Goal: Download file/media

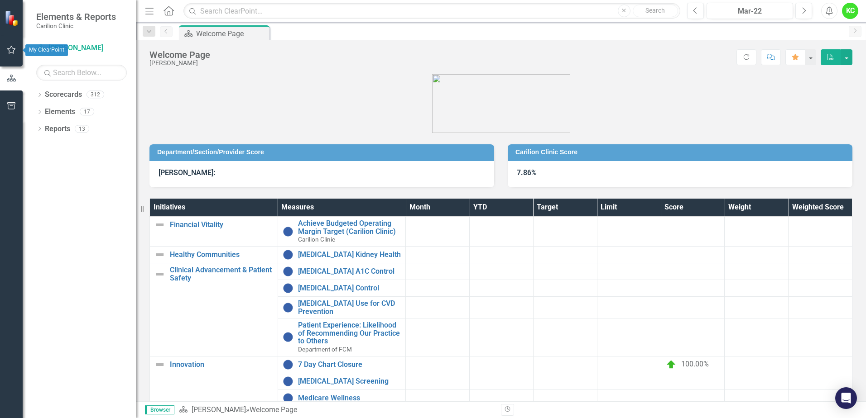
click at [8, 52] on icon "button" at bounding box center [12, 49] width 10 height 7
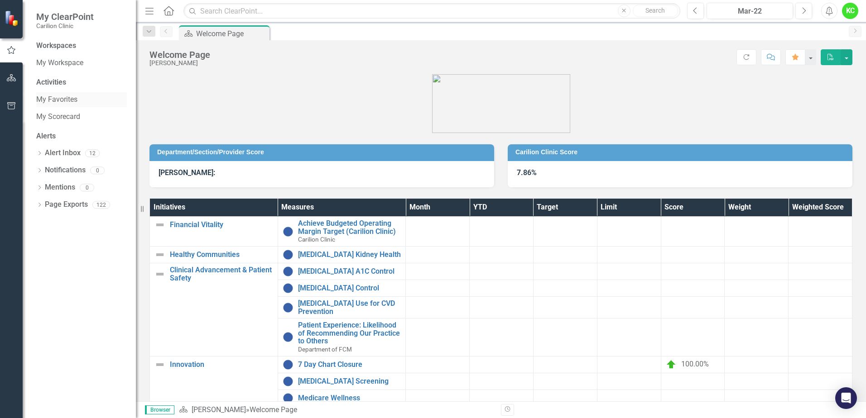
click at [53, 102] on link "My Favorites" at bounding box center [81, 100] width 91 height 10
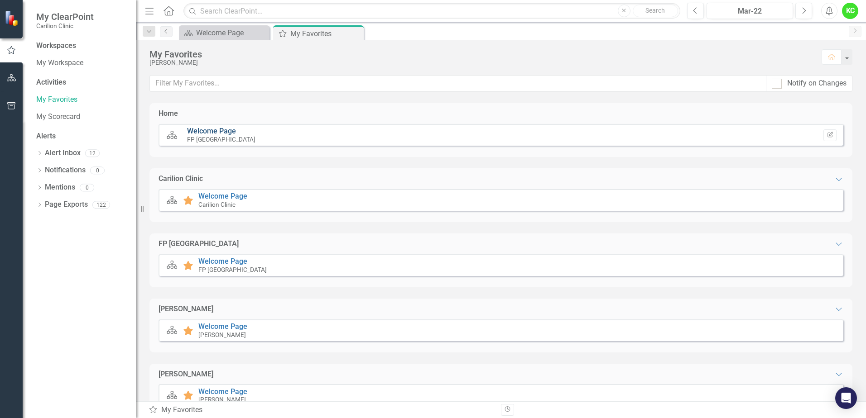
click at [204, 129] on link "Welcome Page" at bounding box center [211, 131] width 49 height 9
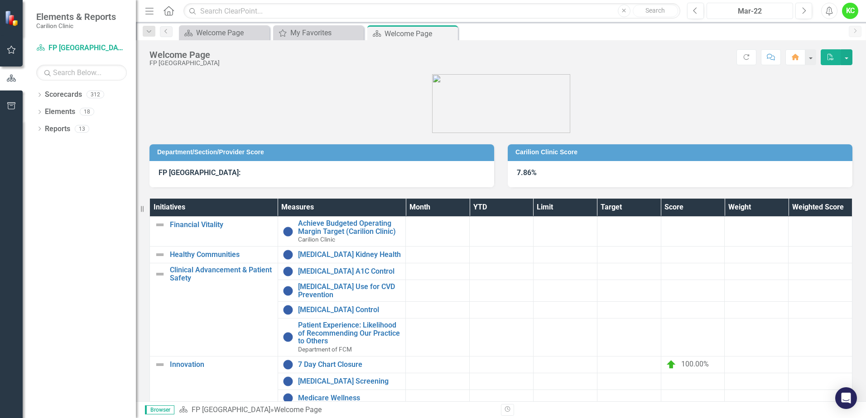
click at [757, 12] on div "Mar-22" at bounding box center [749, 11] width 80 height 11
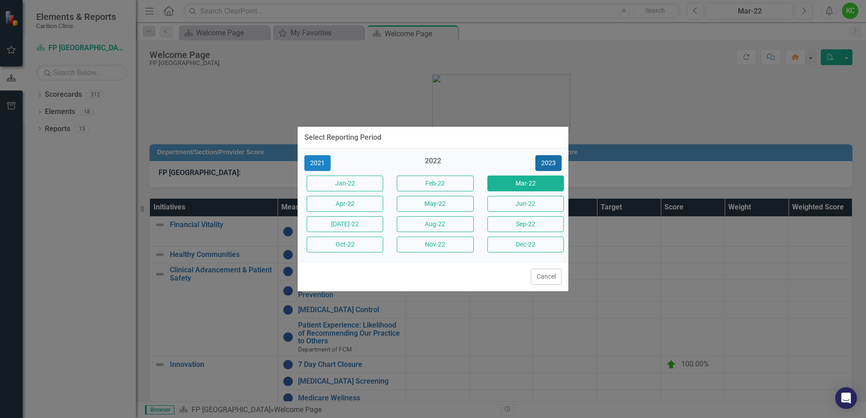
click at [553, 159] on button "2023" at bounding box center [548, 163] width 26 height 16
click at [551, 161] on button "2024" at bounding box center [548, 163] width 26 height 16
click at [546, 159] on button "2025" at bounding box center [548, 163] width 26 height 16
click at [350, 227] on button "[DATE]-25" at bounding box center [344, 224] width 77 height 16
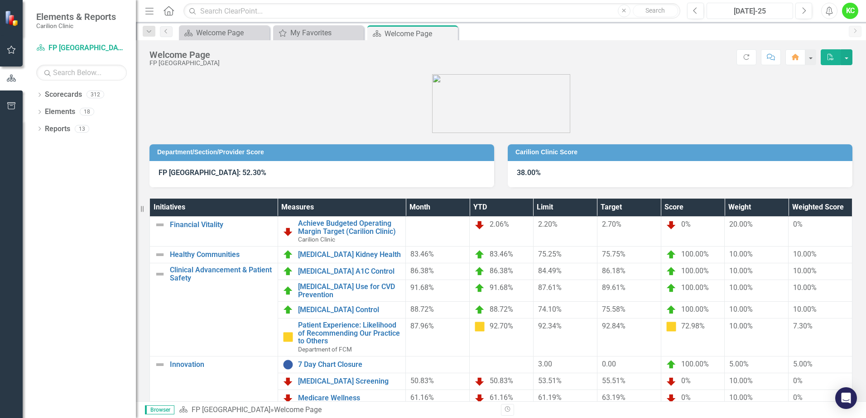
click at [760, 11] on div "[DATE]-25" at bounding box center [749, 11] width 80 height 11
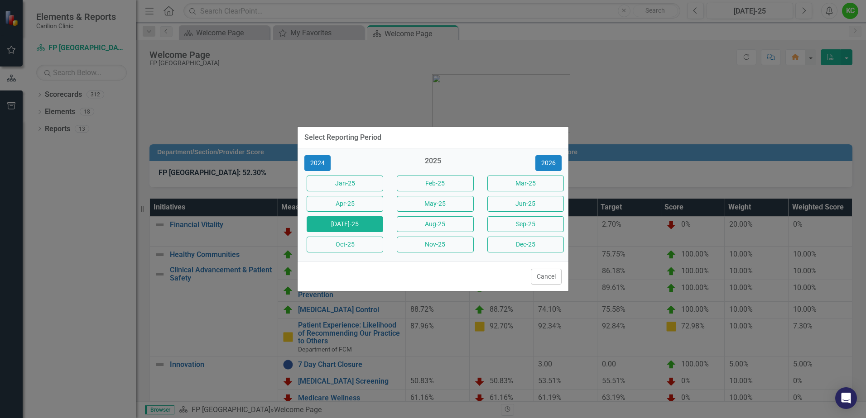
click at [388, 70] on div "Select Reporting Period 2024 2025 [DATE]-25 Feb-25 Mar-25 Apr-25 May-25 Jun-25 …" at bounding box center [433, 209] width 272 height 418
click at [359, 224] on button "[DATE]-25" at bounding box center [344, 224] width 77 height 16
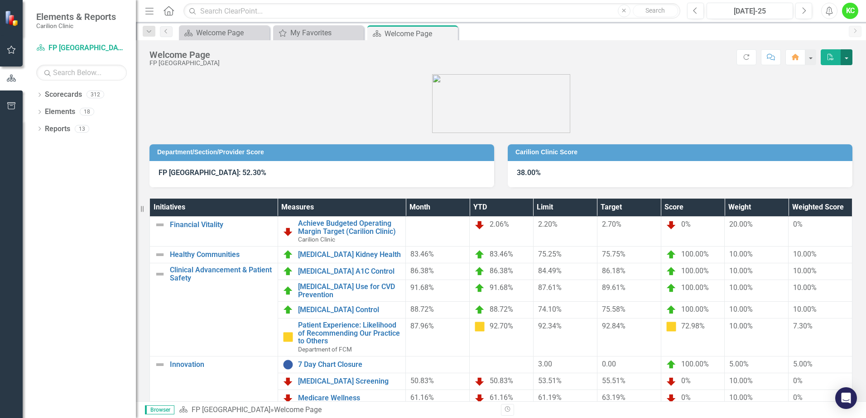
click at [847, 54] on button "button" at bounding box center [846, 57] width 12 height 16
click at [831, 75] on link "PDF Export to PDF" at bounding box center [816, 74] width 72 height 17
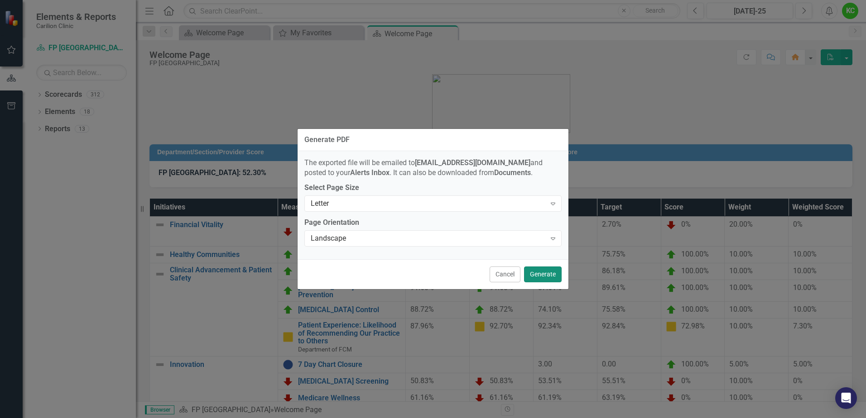
click at [540, 273] on button "Generate" at bounding box center [543, 275] width 38 height 16
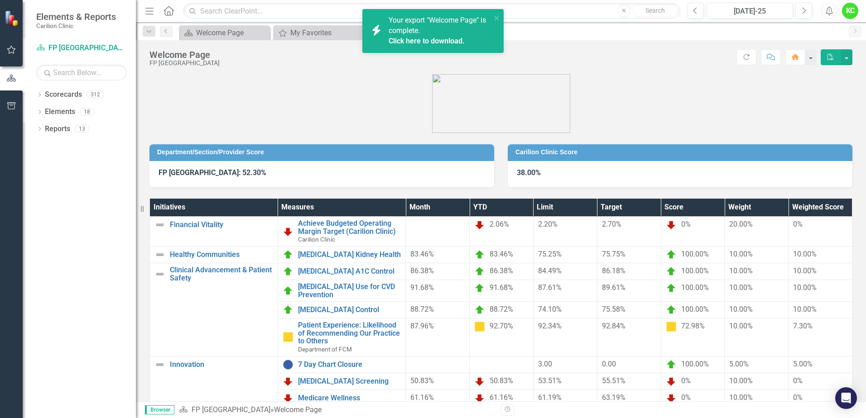
click at [425, 39] on link "Click here to download." at bounding box center [426, 41] width 76 height 9
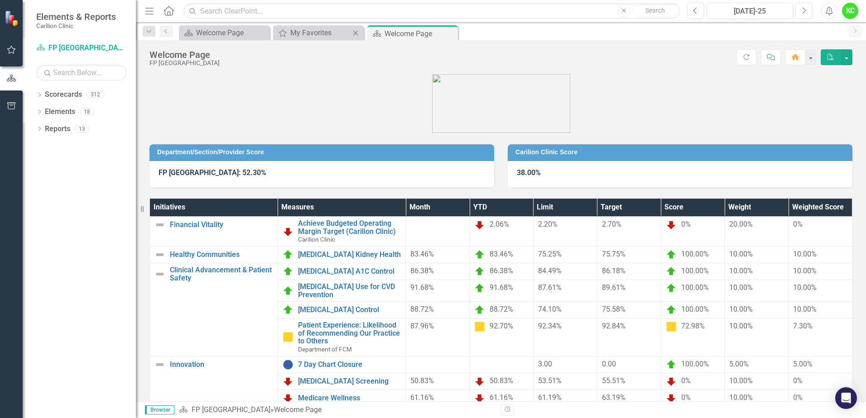
click at [310, 27] on div "My Favorites My Favorites Close" at bounding box center [318, 32] width 91 height 15
click at [311, 30] on div "My Favorites" at bounding box center [320, 32] width 60 height 11
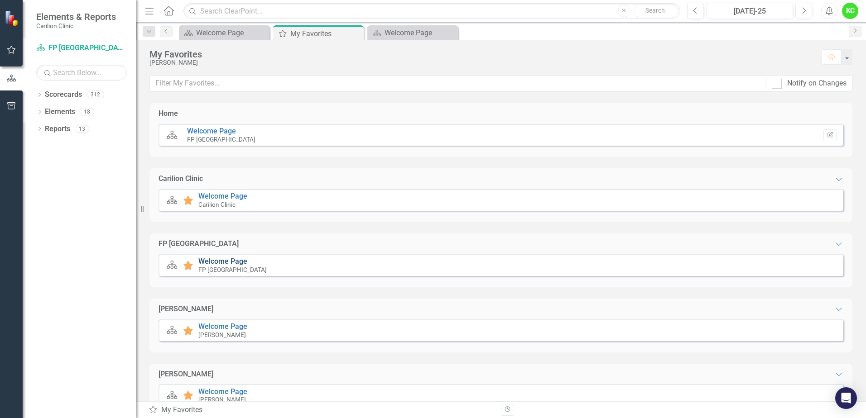
click at [213, 260] on link "Welcome Page" at bounding box center [222, 261] width 49 height 9
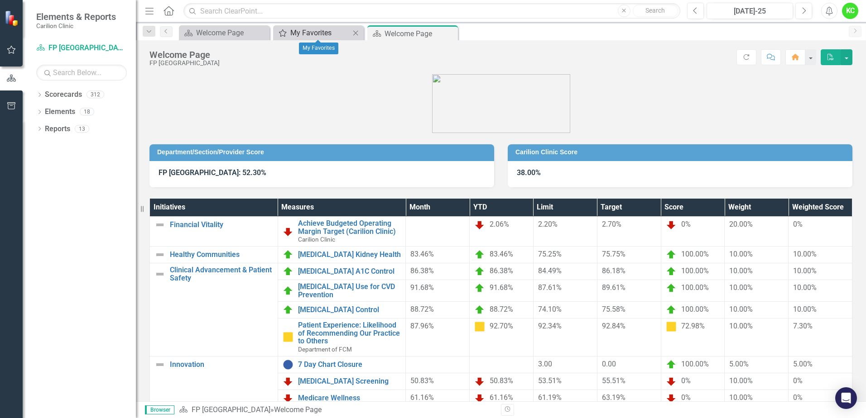
click at [314, 30] on div "My Favorites" at bounding box center [320, 32] width 60 height 11
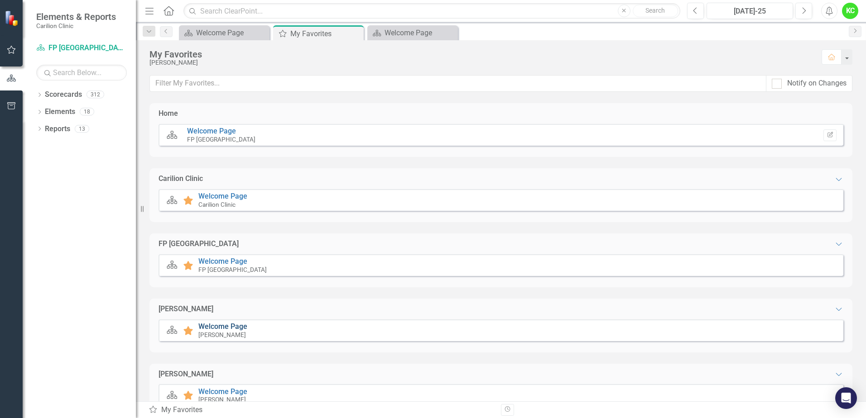
click at [218, 326] on link "Welcome Page" at bounding box center [222, 326] width 49 height 9
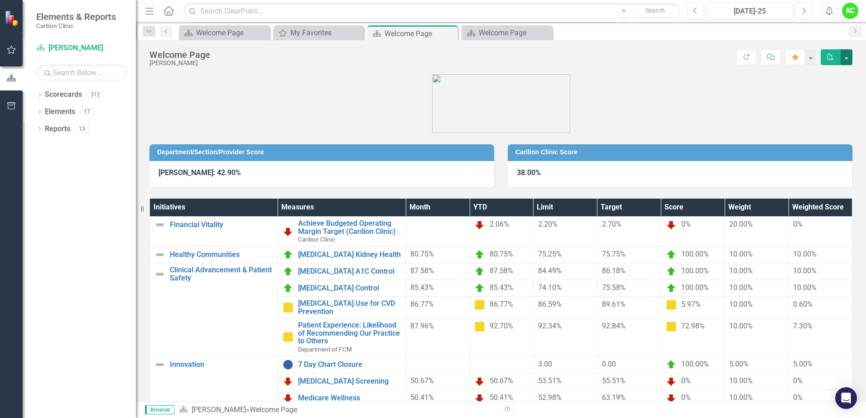
click at [845, 54] on button "button" at bounding box center [846, 57] width 12 height 16
click at [828, 76] on link "PDF Export to PDF" at bounding box center [816, 74] width 72 height 17
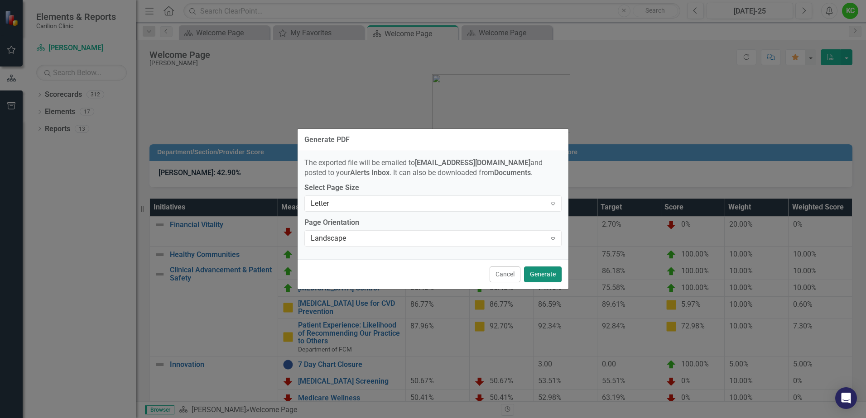
click at [533, 277] on button "Generate" at bounding box center [543, 275] width 38 height 16
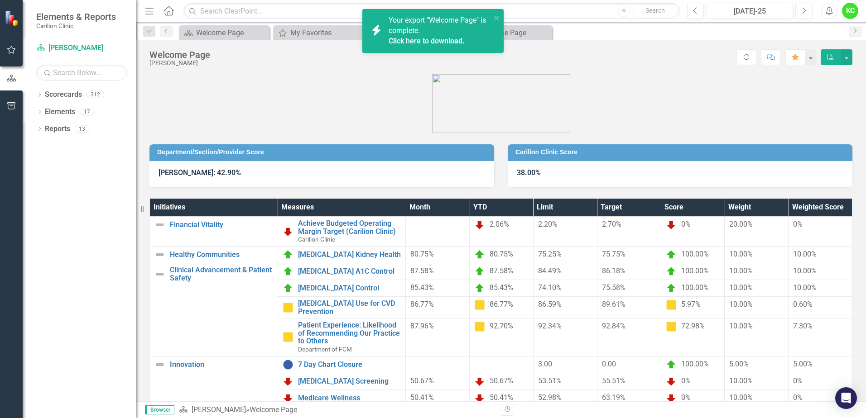
click at [444, 40] on link "Click here to download." at bounding box center [426, 41] width 76 height 9
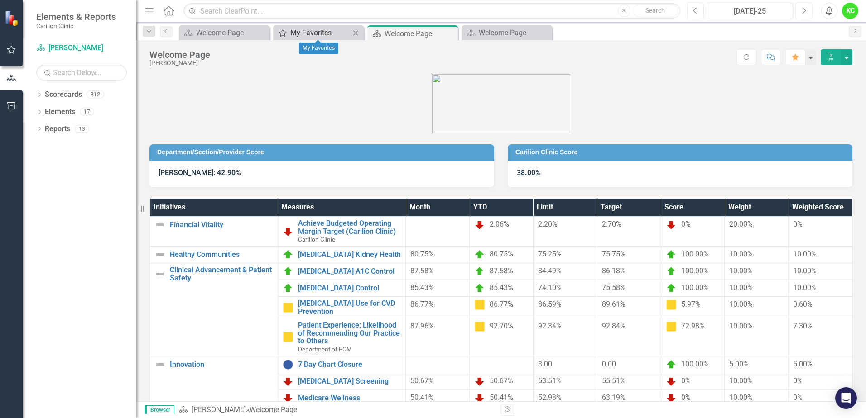
click at [295, 29] on div "My Favorites" at bounding box center [320, 32] width 60 height 11
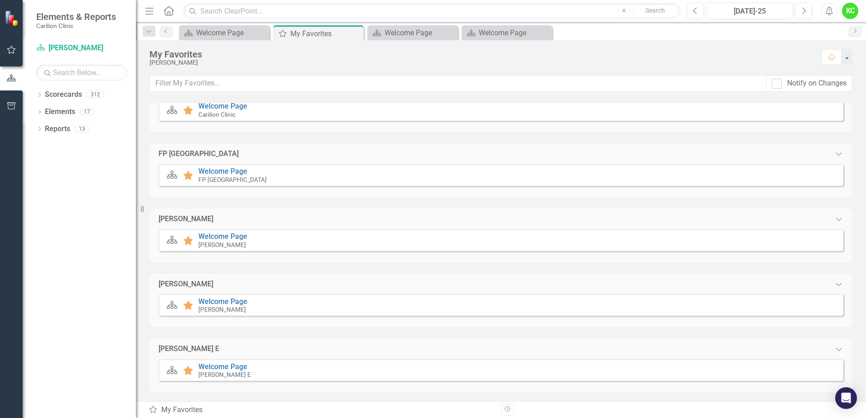
scroll to position [91, 0]
click at [215, 298] on link "Welcome Page" at bounding box center [222, 301] width 49 height 9
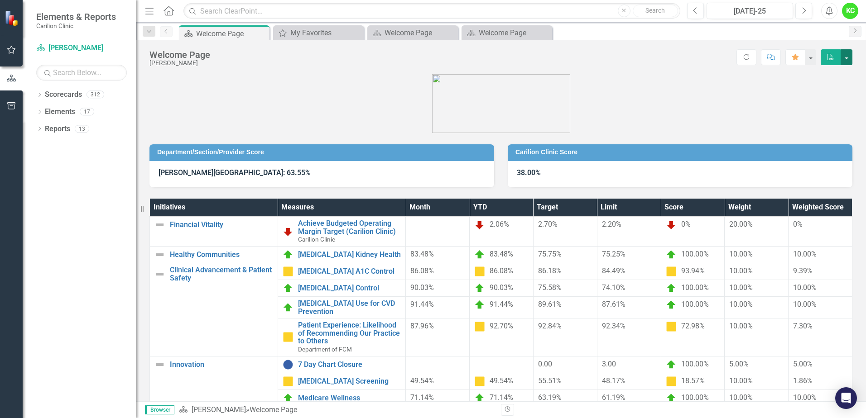
click at [851, 59] on button "button" at bounding box center [846, 57] width 12 height 16
click at [833, 76] on link "PDF Export to PDF" at bounding box center [816, 74] width 72 height 17
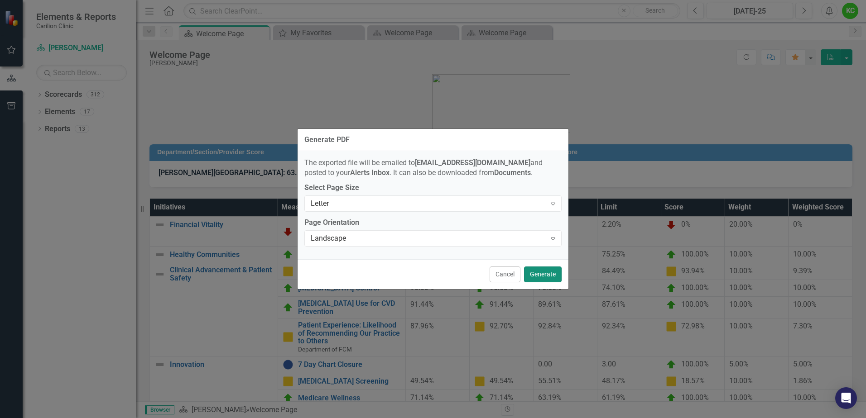
click at [543, 282] on button "Generate" at bounding box center [543, 275] width 38 height 16
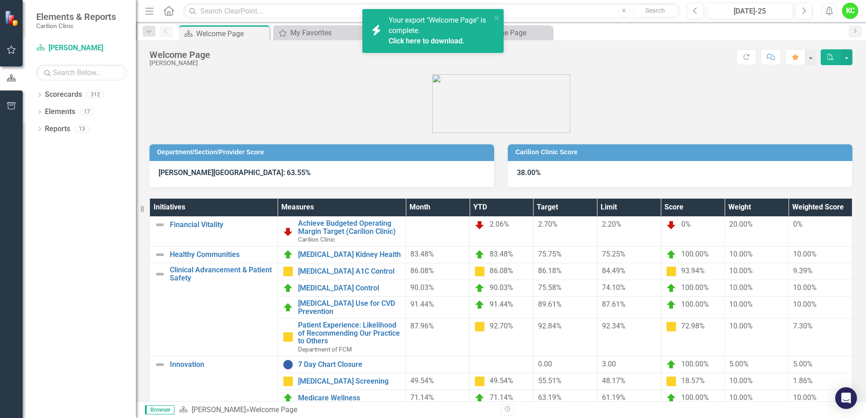
click at [437, 37] on link "Click here to download." at bounding box center [426, 41] width 76 height 9
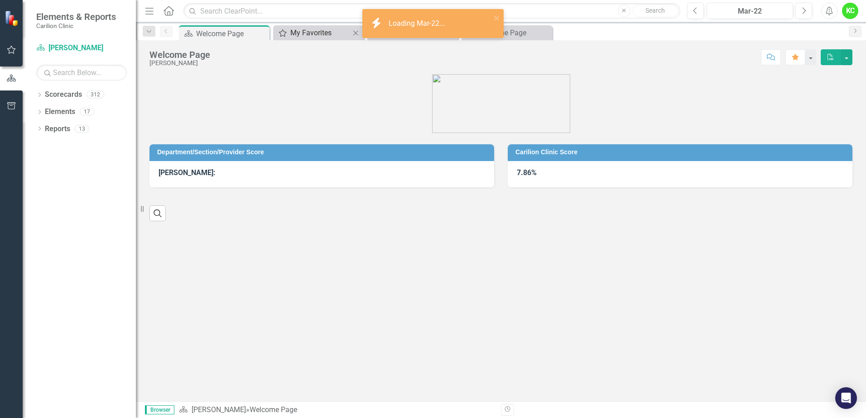
click at [304, 35] on div "My Favorites" at bounding box center [320, 32] width 60 height 11
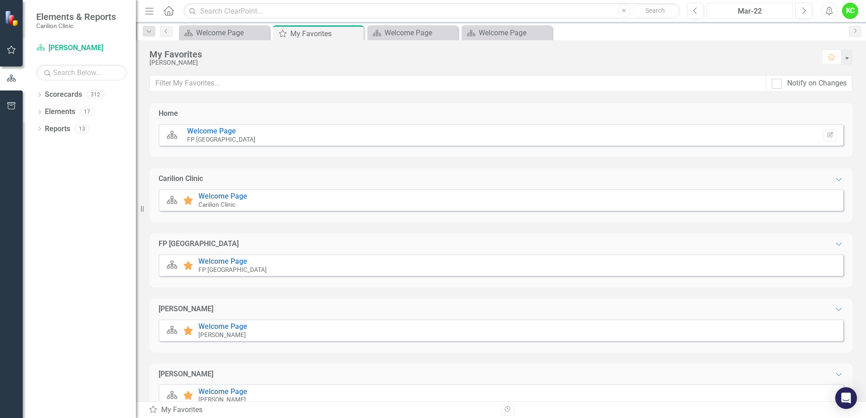
click at [745, 10] on div "Mar-22" at bounding box center [749, 11] width 80 height 11
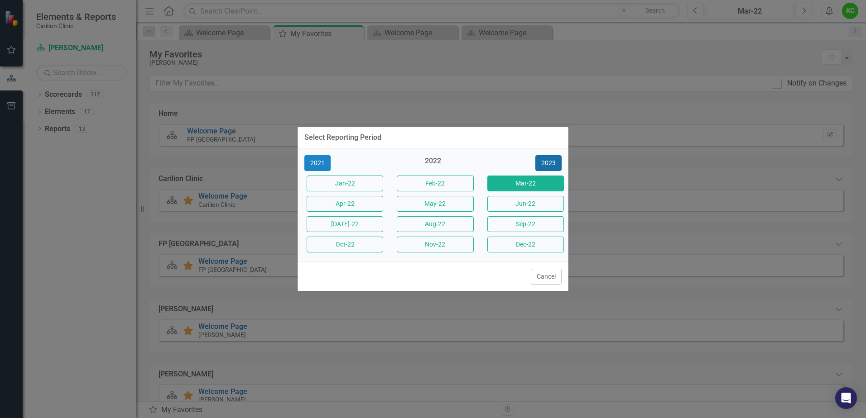
click at [547, 159] on button "2023" at bounding box center [548, 163] width 26 height 16
click at [547, 164] on button "2024" at bounding box center [548, 163] width 26 height 16
click at [351, 220] on button "[DATE]-24" at bounding box center [344, 224] width 77 height 16
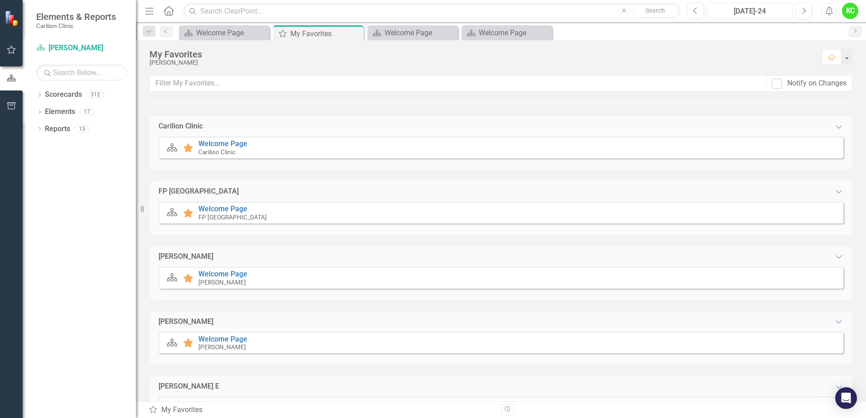
scroll to position [158, 0]
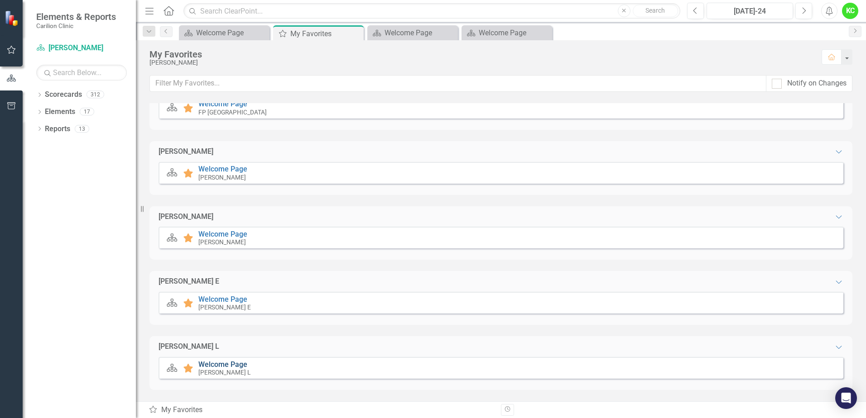
click at [213, 364] on link "Welcome Page" at bounding box center [222, 364] width 49 height 9
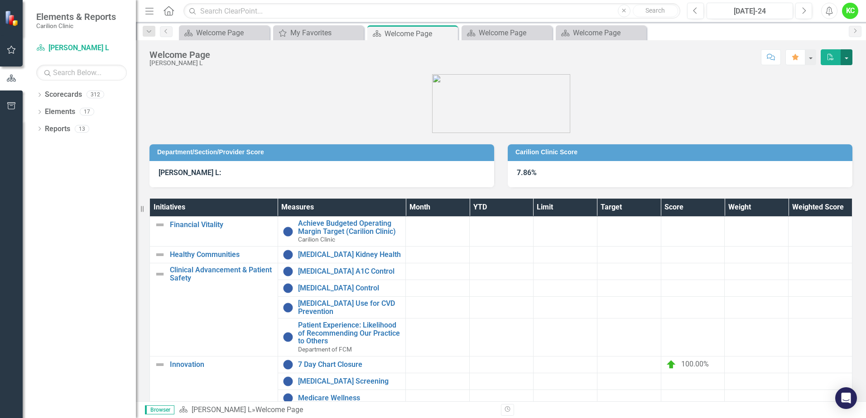
click at [844, 55] on button "button" at bounding box center [846, 57] width 12 height 16
click at [497, 34] on div "Welcome Page" at bounding box center [509, 32] width 60 height 11
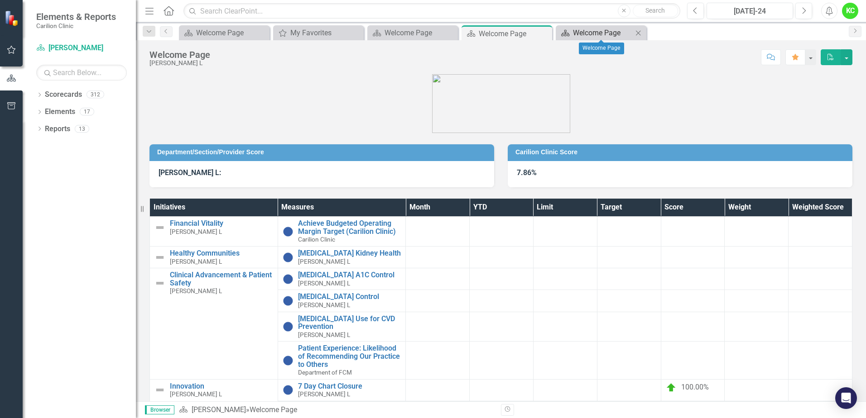
click at [599, 31] on div "Welcome Page" at bounding box center [603, 32] width 60 height 11
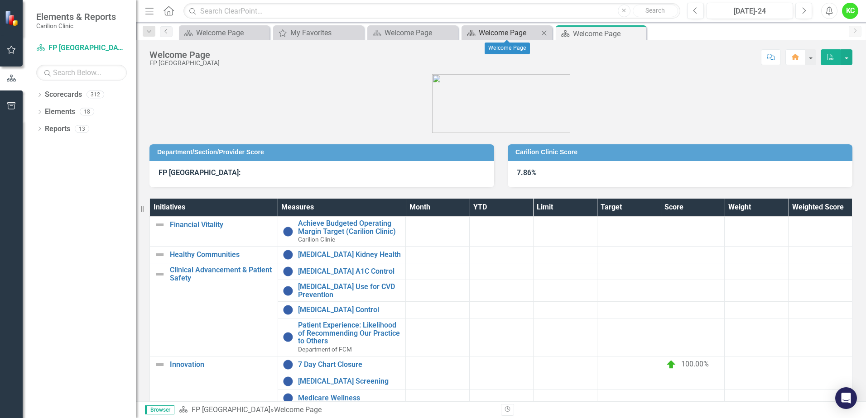
click at [521, 30] on div "Welcome Page" at bounding box center [509, 32] width 60 height 11
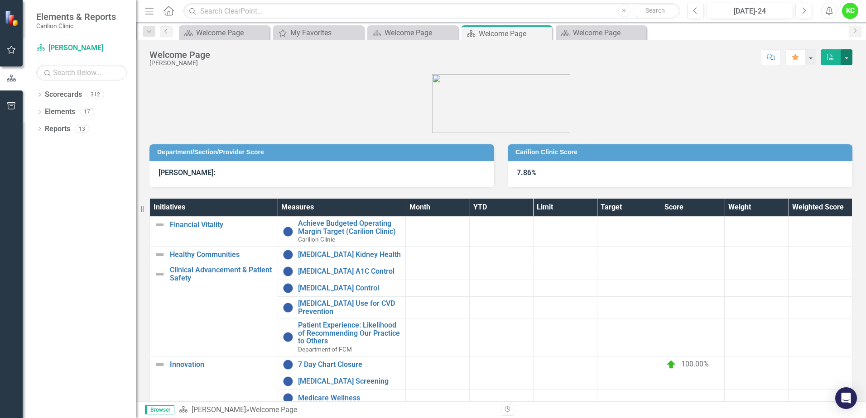
click at [846, 57] on button "button" at bounding box center [846, 57] width 12 height 16
click at [795, 77] on link "PDF Export to PDF" at bounding box center [816, 74] width 72 height 17
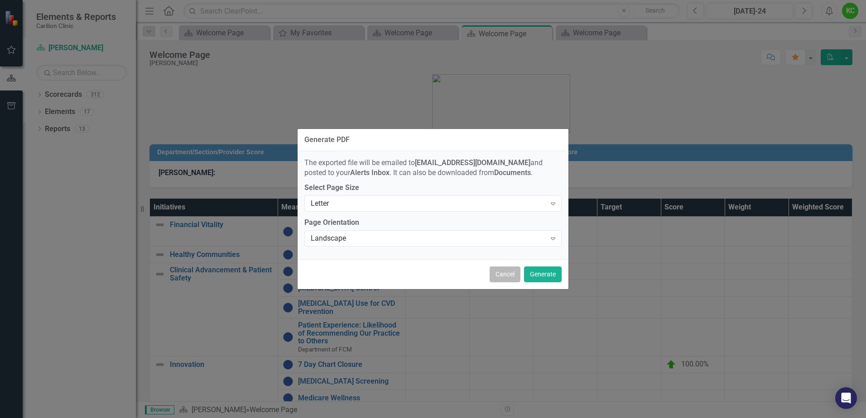
click at [507, 275] on button "Cancel" at bounding box center [504, 275] width 31 height 16
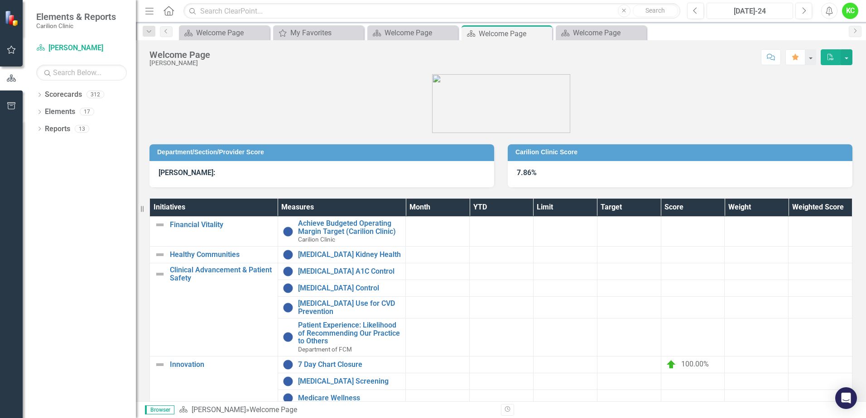
click at [756, 8] on div "[DATE]-24" at bounding box center [749, 11] width 80 height 11
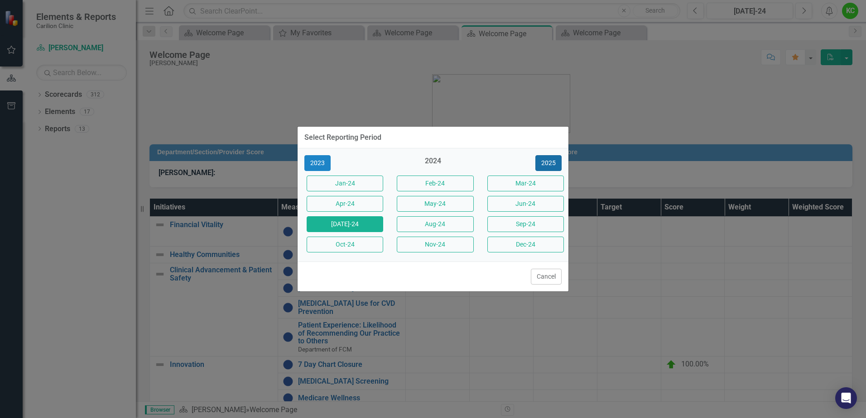
click at [547, 163] on button "2025" at bounding box center [548, 163] width 26 height 16
click at [346, 225] on button "[DATE]-25" at bounding box center [344, 224] width 77 height 16
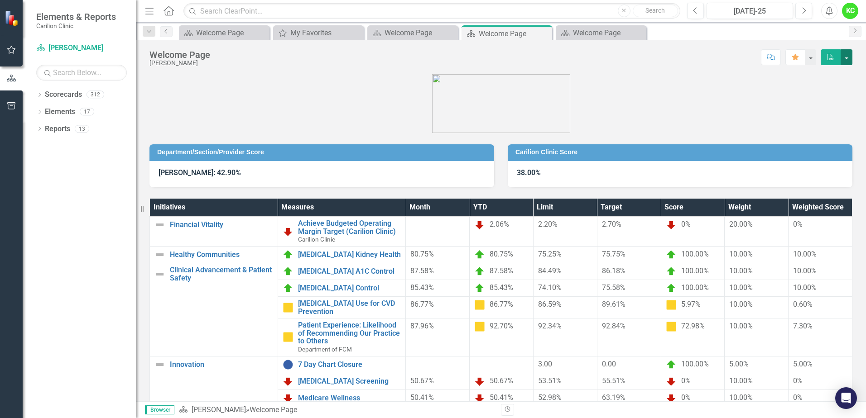
click at [849, 60] on button "button" at bounding box center [846, 57] width 12 height 16
click at [838, 78] on link "PDF Export to PDF" at bounding box center [816, 74] width 72 height 17
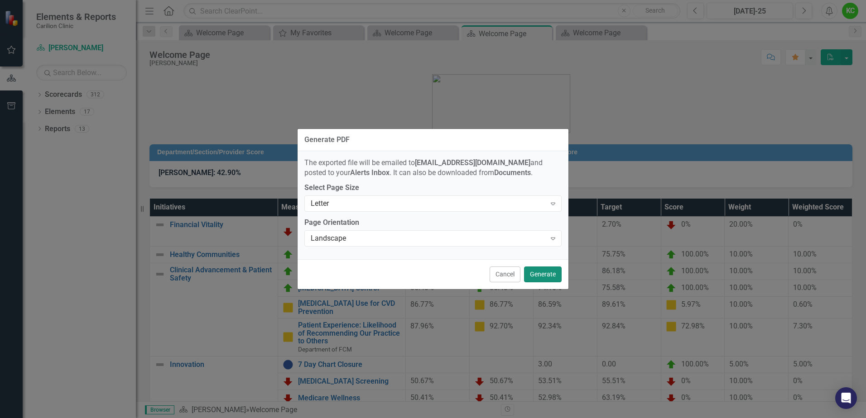
click at [548, 274] on button "Generate" at bounding box center [543, 275] width 38 height 16
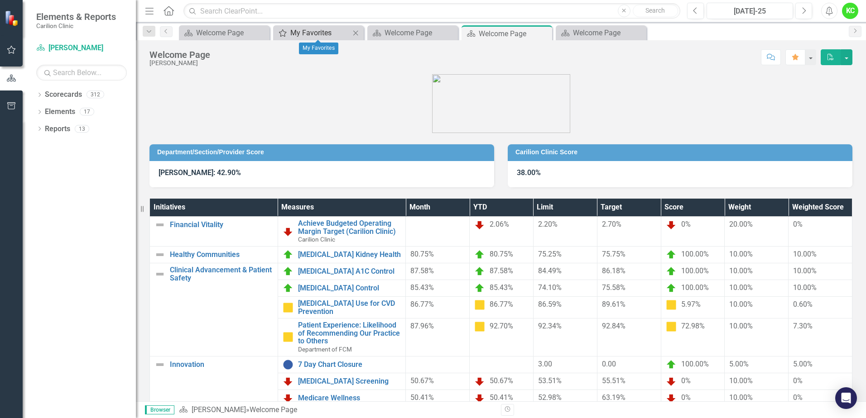
click at [316, 30] on div "My Favorites" at bounding box center [320, 32] width 60 height 11
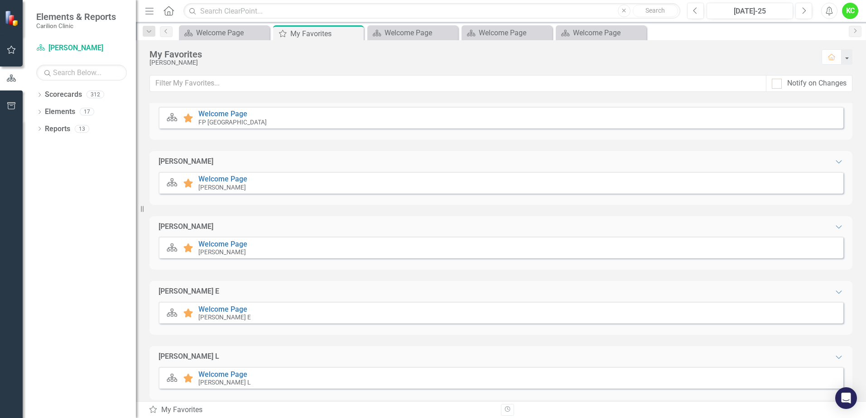
scroll to position [158, 0]
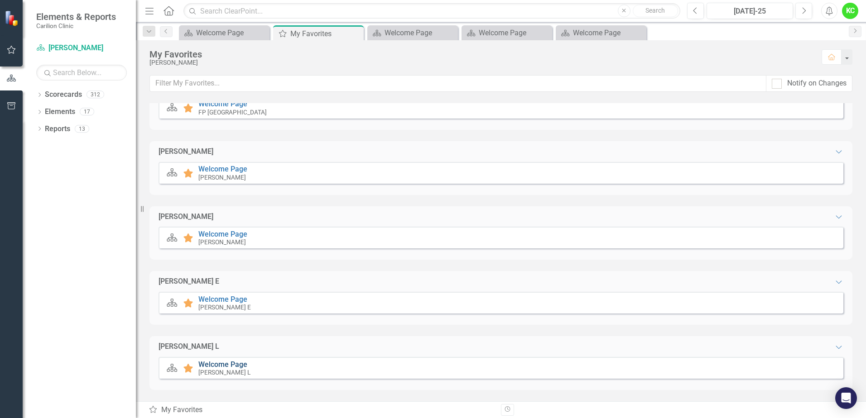
click at [223, 364] on link "Welcome Page" at bounding box center [222, 364] width 49 height 9
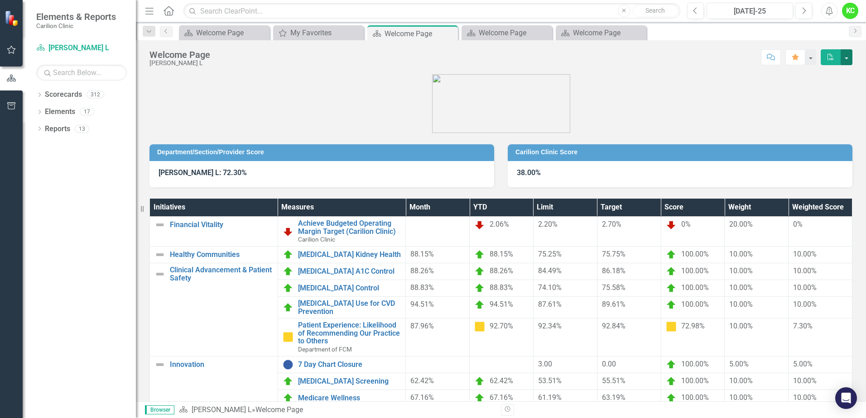
click at [848, 57] on button "button" at bounding box center [846, 57] width 12 height 16
click at [839, 75] on link "PDF Export to PDF" at bounding box center [816, 74] width 72 height 17
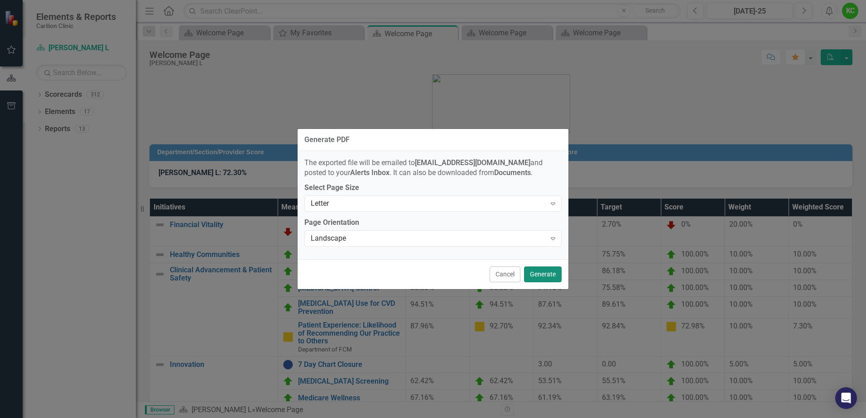
click at [550, 279] on button "Generate" at bounding box center [543, 275] width 38 height 16
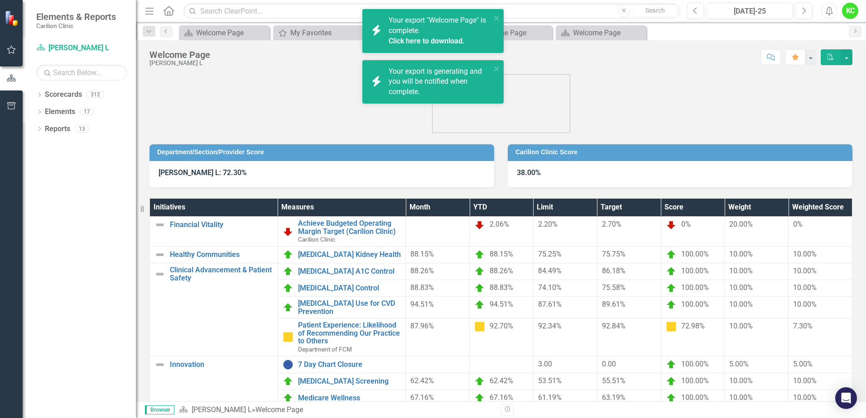
click at [417, 40] on link "Click here to download." at bounding box center [426, 41] width 76 height 9
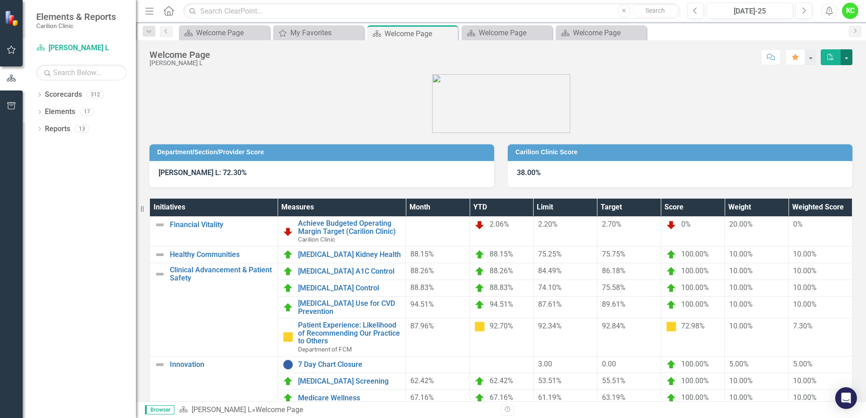
click at [844, 51] on button "button" at bounding box center [846, 57] width 12 height 16
click at [833, 74] on link "PDF Export to PDF" at bounding box center [816, 74] width 72 height 17
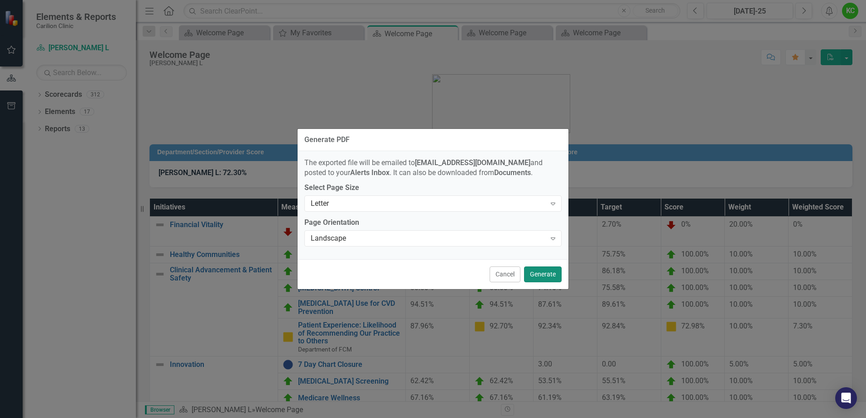
click at [537, 274] on button "Generate" at bounding box center [543, 275] width 38 height 16
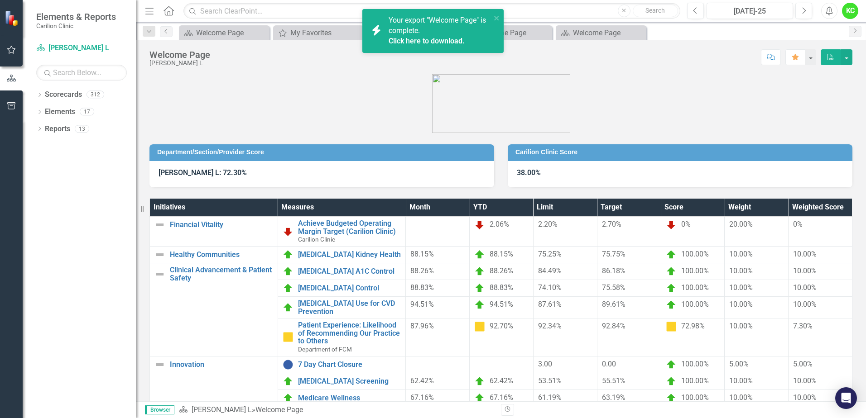
click at [439, 42] on link "Click here to download." at bounding box center [426, 41] width 76 height 9
click at [302, 28] on div "My Favorites" at bounding box center [320, 32] width 60 height 11
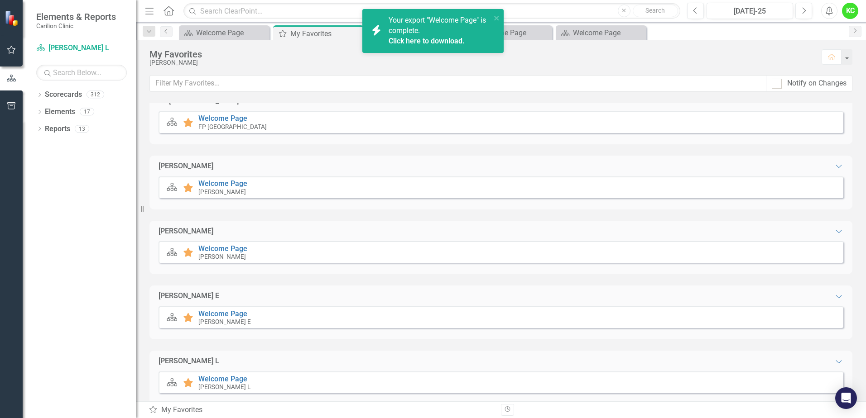
scroll to position [158, 0]
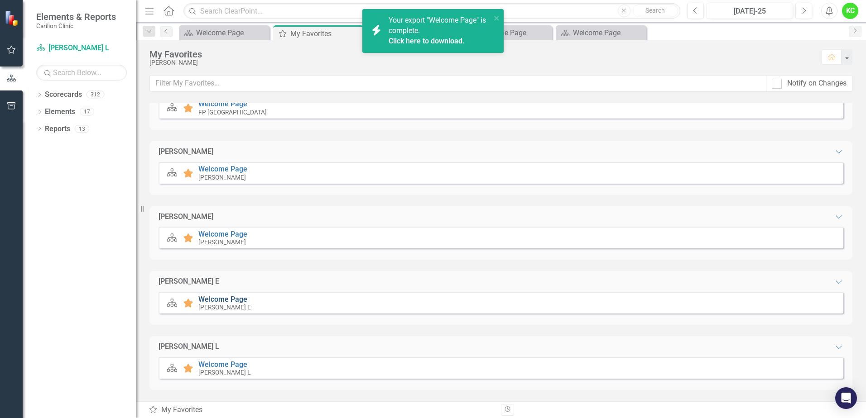
click at [211, 300] on link "Welcome Page" at bounding box center [222, 299] width 49 height 9
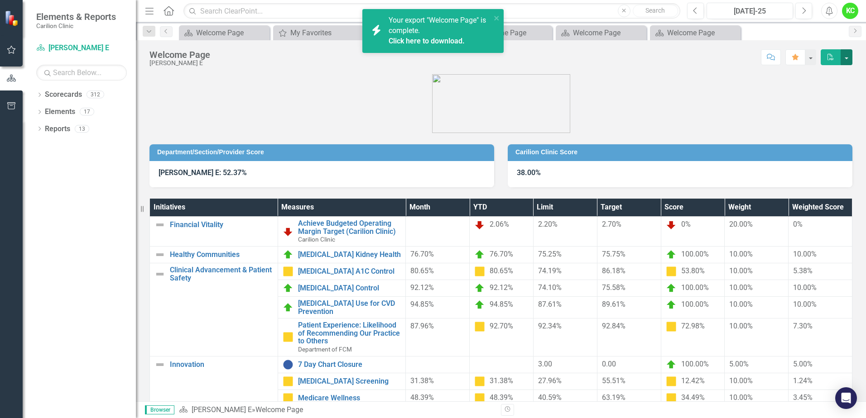
click at [849, 55] on button "button" at bounding box center [846, 57] width 12 height 16
click at [830, 73] on link "PDF Export to PDF" at bounding box center [816, 74] width 72 height 17
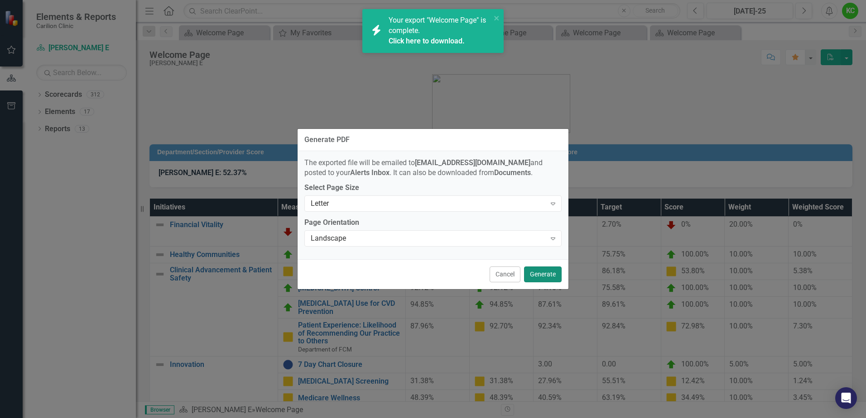
click at [536, 276] on button "Generate" at bounding box center [543, 275] width 38 height 16
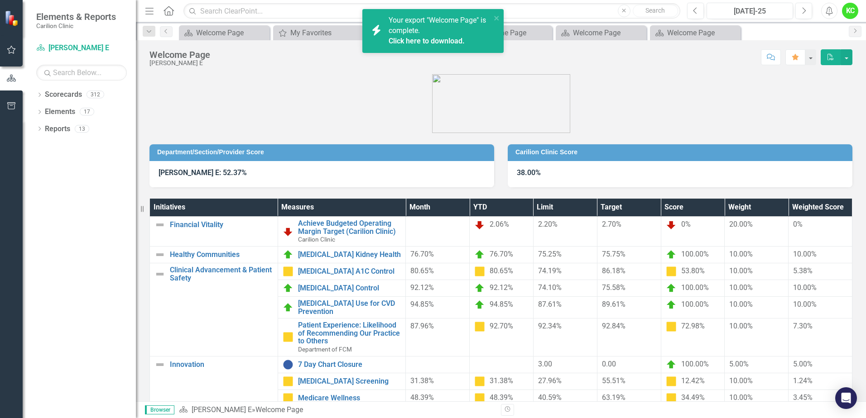
click at [406, 38] on link "Click here to download." at bounding box center [426, 41] width 76 height 9
drag, startPoint x: 795, startPoint y: 0, endPoint x: 425, endPoint y: 43, distance: 372.4
click at [425, 43] on link "Click here to download." at bounding box center [426, 41] width 76 height 9
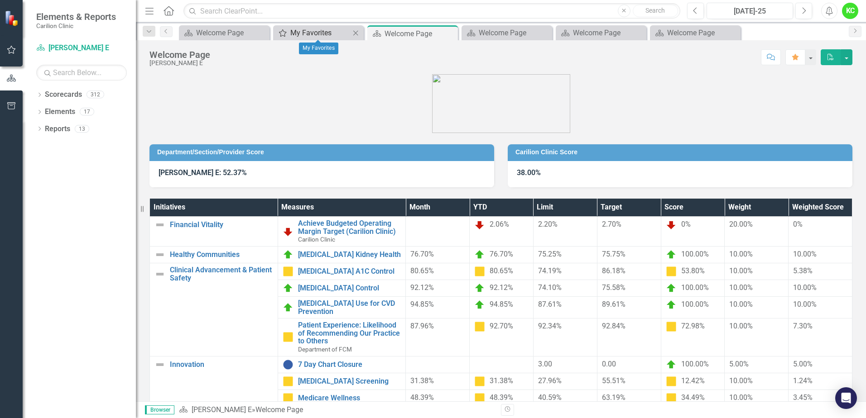
click at [313, 32] on div "My Favorites" at bounding box center [320, 32] width 60 height 11
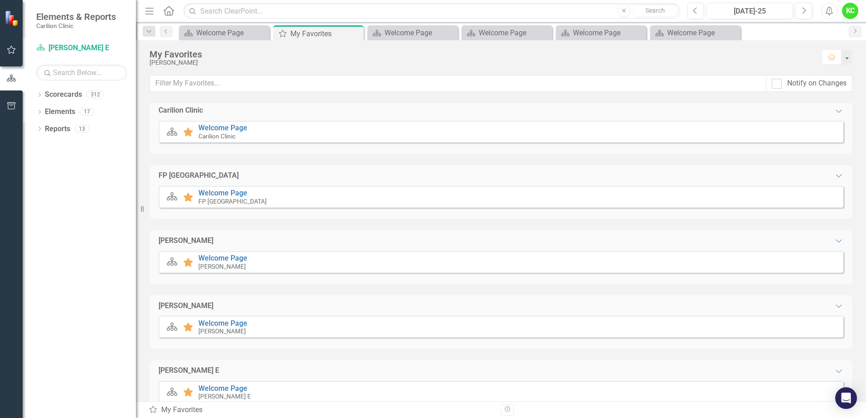
scroll to position [158, 0]
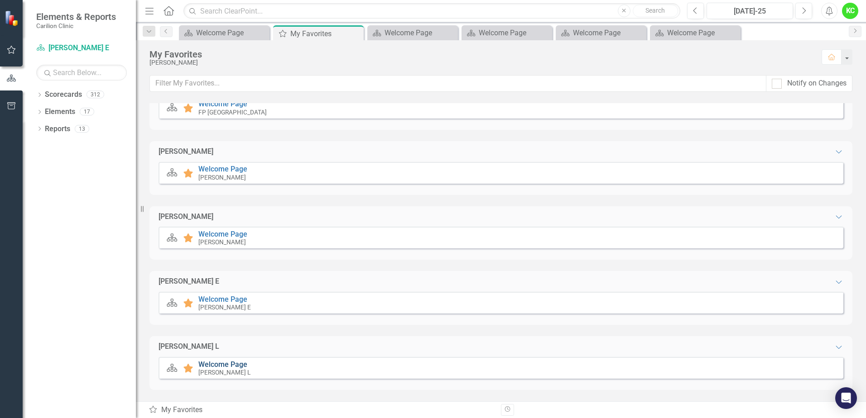
click at [218, 364] on link "Welcome Page" at bounding box center [222, 364] width 49 height 9
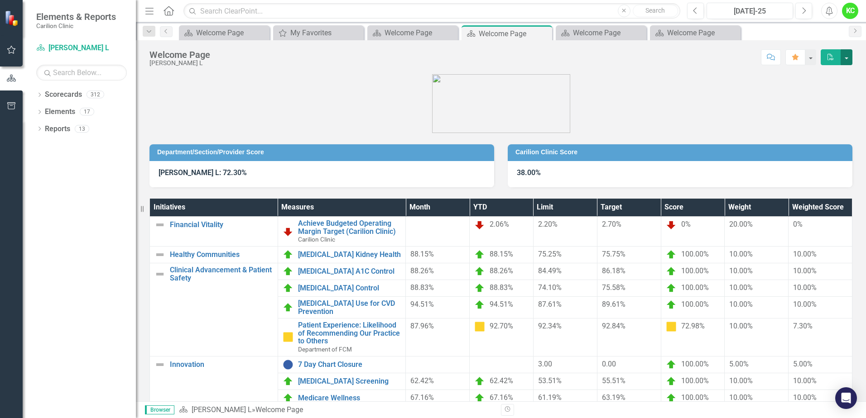
click at [845, 55] on button "button" at bounding box center [846, 57] width 12 height 16
click at [828, 77] on link "PDF Export to PDF" at bounding box center [816, 74] width 72 height 17
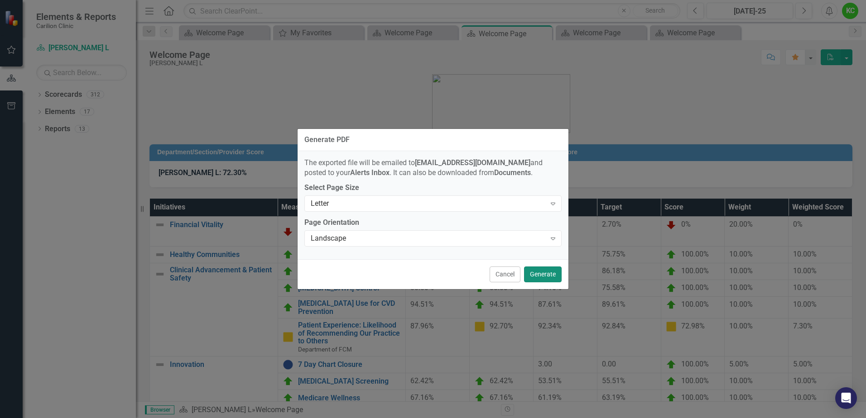
click at [537, 276] on button "Generate" at bounding box center [543, 275] width 38 height 16
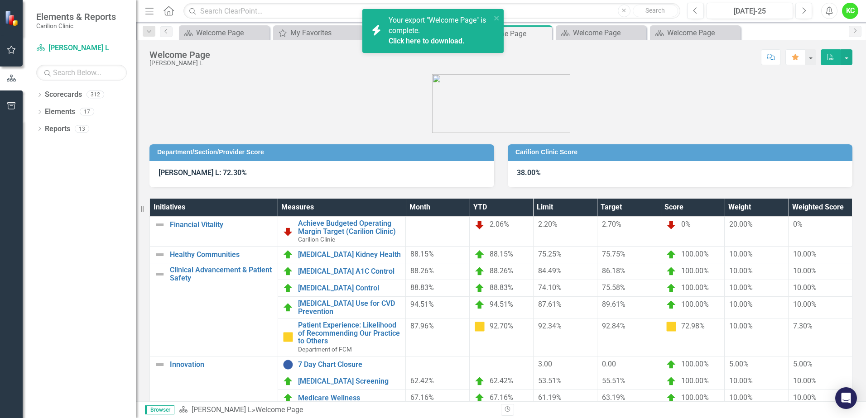
click at [425, 41] on link "Click here to download." at bounding box center [426, 41] width 76 height 9
